Goal: Task Accomplishment & Management: Use online tool/utility

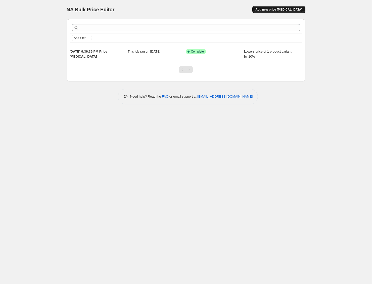
click at [293, 13] on button "Add new price [MEDICAL_DATA]" at bounding box center [278, 9] width 53 height 7
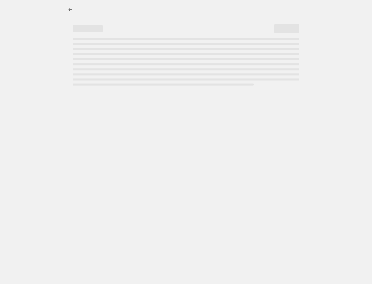
select select "percentage"
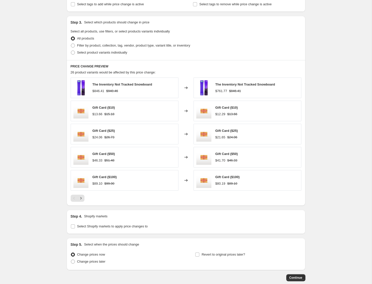
scroll to position [247, 0]
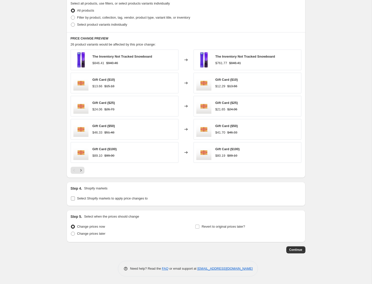
click at [100, 201] on span "Select Shopify markets to apply price changes to" at bounding box center [112, 198] width 71 height 5
click at [75, 200] on input "Select Shopify markets to apply price changes to" at bounding box center [73, 198] width 4 height 4
checkbox input "true"
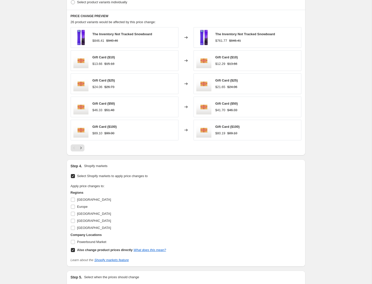
scroll to position [275, 0]
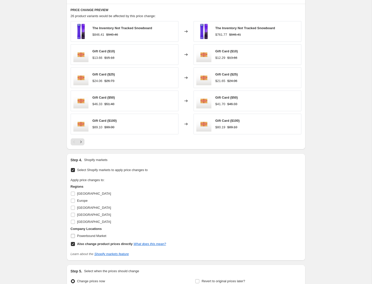
click at [96, 234] on span "Powerbound Market" at bounding box center [91, 236] width 29 height 4
click at [75, 234] on input "Powerbound Market" at bounding box center [73, 236] width 4 height 4
checkbox input "true"
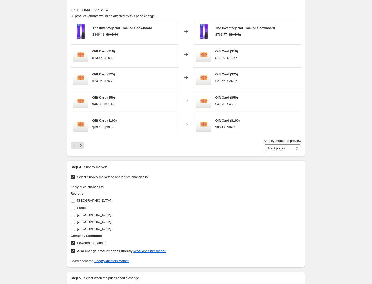
drag, startPoint x: 96, startPoint y: 251, endPoint x: 81, endPoint y: 245, distance: 15.5
click at [96, 251] on b "Also change product prices directly" at bounding box center [105, 251] width 56 height 4
click at [75, 251] on input "Also change product prices directly What does this mean?" at bounding box center [73, 251] width 4 height 4
checkbox input "false"
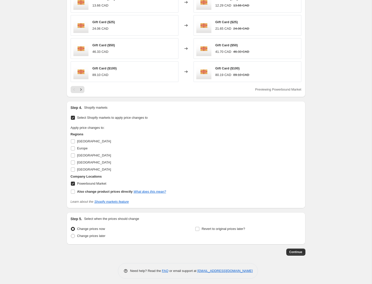
scroll to position [328, 0]
